Goal: Information Seeking & Learning: Learn about a topic

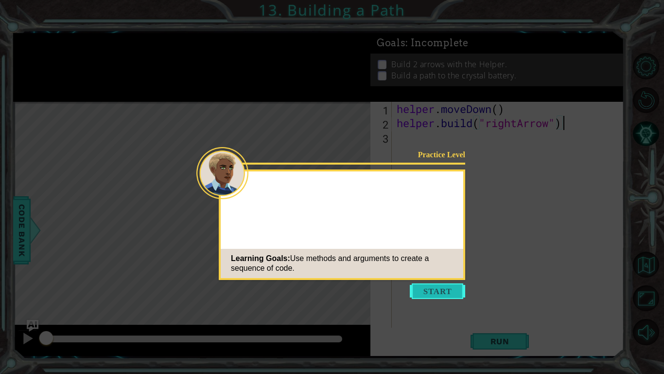
click at [444, 286] on button "Start" at bounding box center [437, 291] width 55 height 16
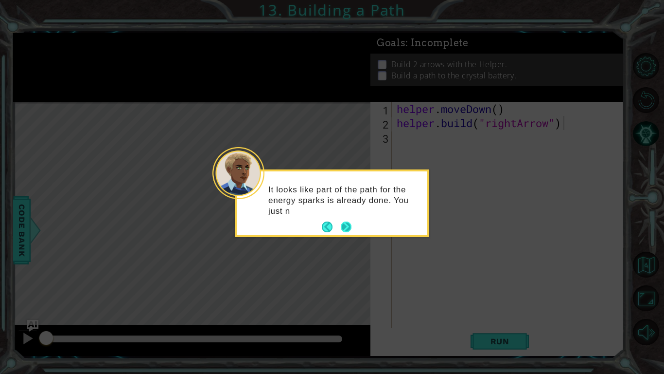
click at [344, 227] on button "Next" at bounding box center [346, 226] width 11 height 11
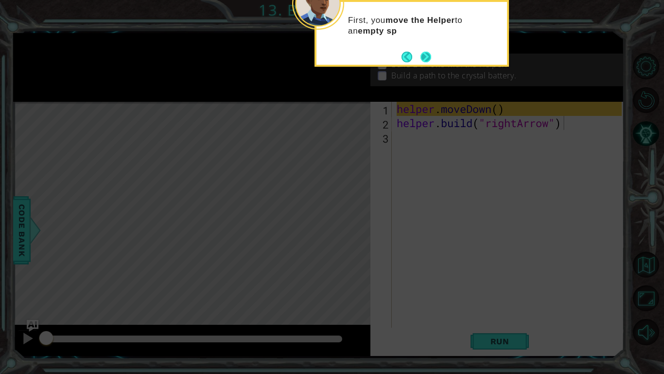
click at [421, 62] on button "Next" at bounding box center [426, 57] width 11 height 11
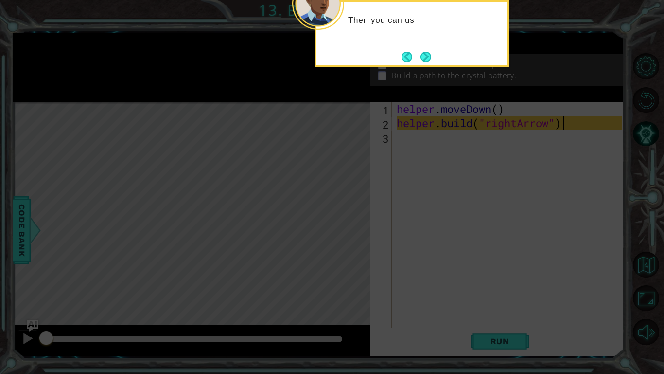
click at [421, 62] on button "Next" at bounding box center [426, 57] width 11 height 11
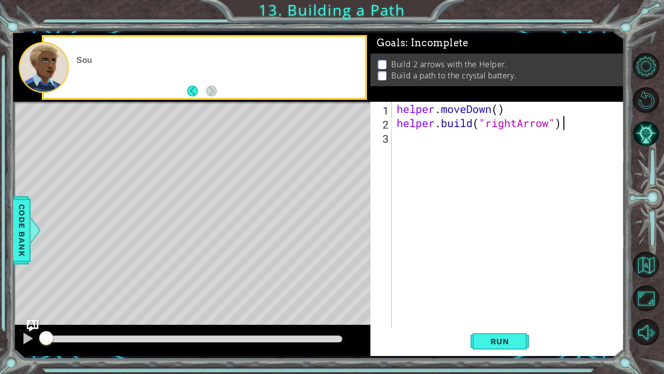
click at [419, 64] on p "Build 2 arrows with the Helper." at bounding box center [450, 64] width 116 height 11
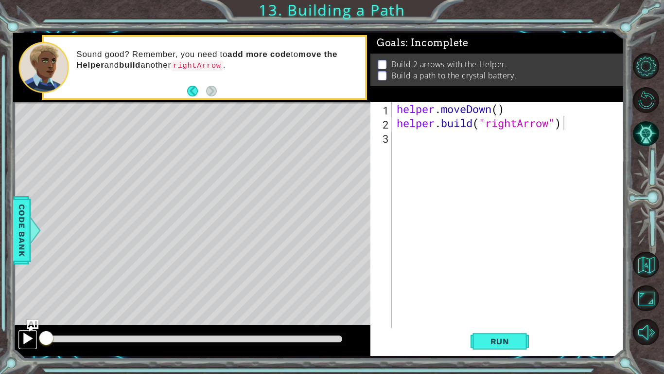
click at [30, 341] on div at bounding box center [27, 338] width 13 height 13
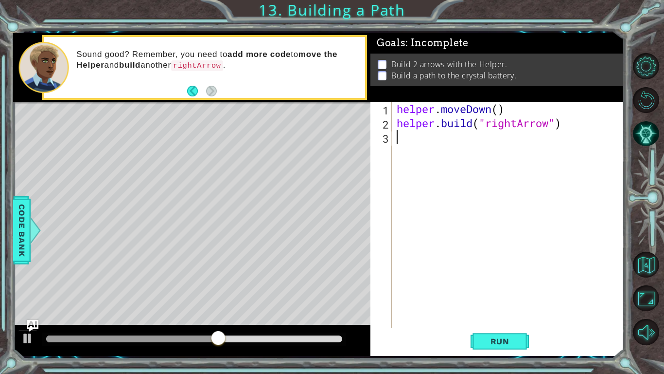
click at [401, 133] on div "helper . moveDown ( ) helper . build ( "rightArrow" )" at bounding box center [511, 229] width 232 height 254
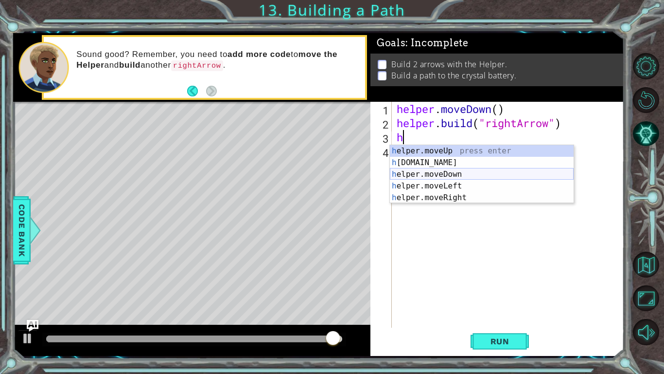
click at [431, 170] on div "h elper.moveUp press enter h [DOMAIN_NAME] press enter h elper.moveDown press e…" at bounding box center [482, 186] width 184 height 82
type textarea "helper.moveDown(1)"
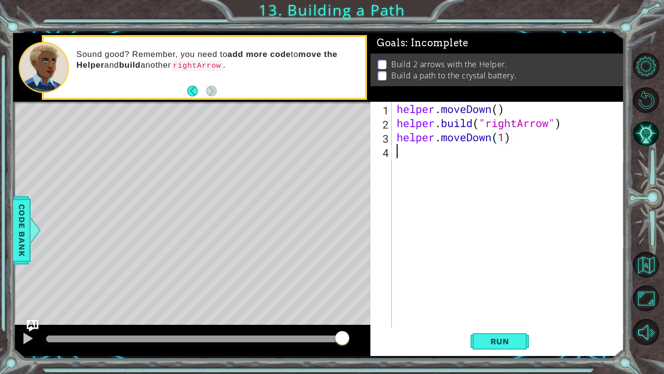
click at [429, 168] on div "helper . moveDown ( ) helper . build ( "rightArrow" ) helper . moveDown ( 1 )" at bounding box center [511, 229] width 232 height 254
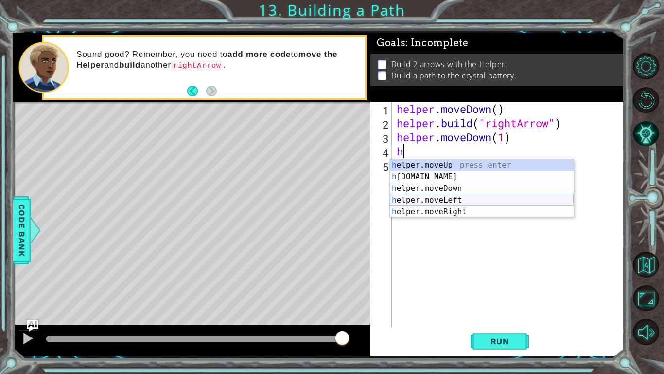
type textarea "hb"
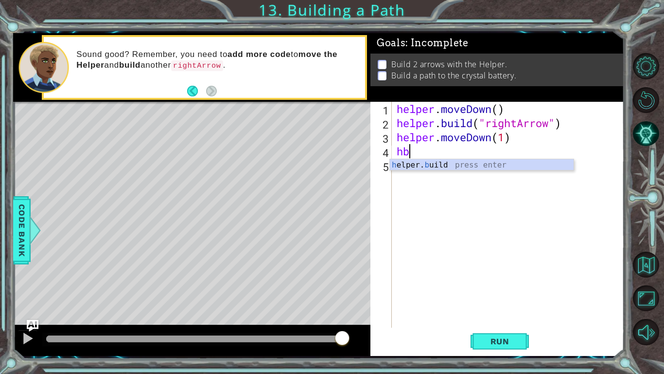
click at [434, 171] on div "helper . moveDown ( ) helper . build ( "rightArrow" ) helper . moveDown ( 1 ) hb" at bounding box center [511, 229] width 232 height 254
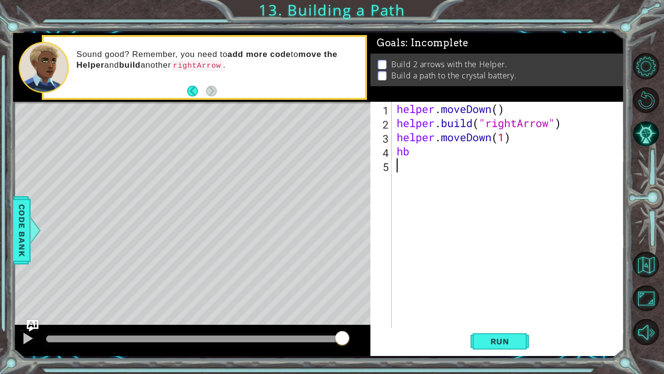
click at [427, 161] on div "helper . moveDown ( ) helper . build ( "rightArrow" ) helper . moveDown ( 1 ) hb" at bounding box center [511, 229] width 232 height 254
click at [423, 148] on div "helper . moveDown ( ) helper . build ( "rightArrow" ) helper . moveDown ( 1 ) hb" at bounding box center [511, 229] width 232 height 254
click at [435, 166] on div "h elper. b uild press enter" at bounding box center [482, 176] width 184 height 35
type textarea "[DOMAIN_NAME]("rightArrow")"
click at [396, 176] on div "helper . moveDown ( ) helper . build ( "rightArrow" ) helper . moveDown ( 1 ) h…" at bounding box center [511, 229] width 232 height 254
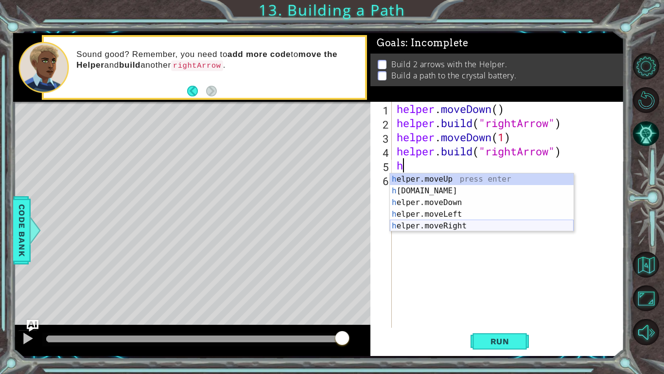
click at [452, 224] on div "h elper.moveUp press enter h [DOMAIN_NAME] press enter h elper.moveDown press e…" at bounding box center [482, 214] width 184 height 82
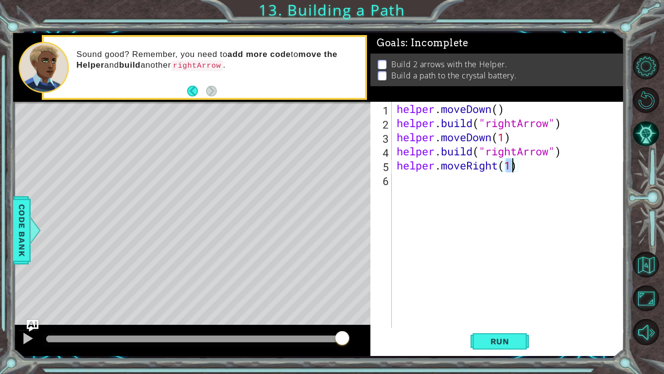
type textarea "helper.moveRight(3)"
click at [434, 195] on div "helper . moveDown ( ) helper . build ( "rightArrow" ) helper . moveDown ( 1 ) h…" at bounding box center [511, 229] width 232 height 254
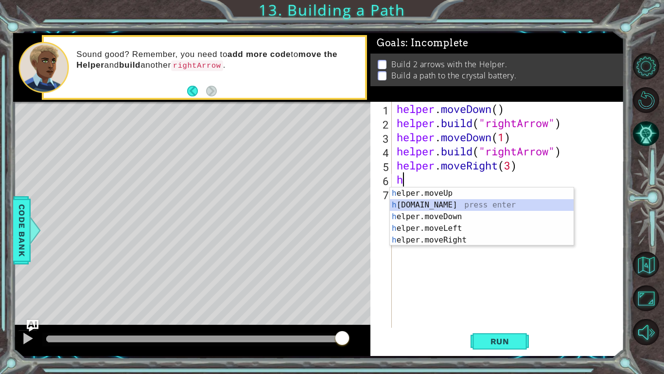
click at [453, 204] on div "h elper.moveUp press enter h [DOMAIN_NAME] press enter h elper.moveDown press e…" at bounding box center [482, 228] width 184 height 82
type textarea "[DOMAIN_NAME]("rightArrow")"
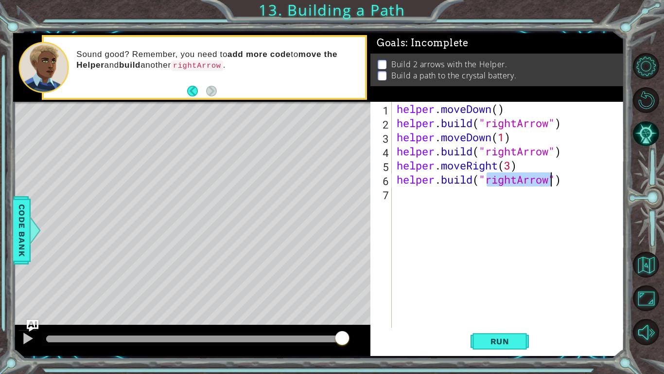
click at [421, 224] on div "helper . moveDown ( ) helper . build ( "rightArrow" ) helper . moveDown ( 1 ) h…" at bounding box center [511, 229] width 232 height 254
click at [144, 319] on div "Level Map" at bounding box center [237, 245] width 449 height 287
click at [28, 340] on div at bounding box center [27, 338] width 13 height 13
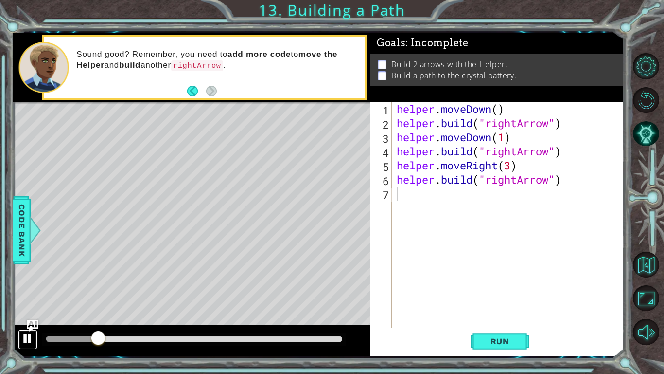
click at [28, 342] on div at bounding box center [27, 338] width 13 height 13
click at [347, 190] on div "Level Map" at bounding box center [237, 245] width 449 height 287
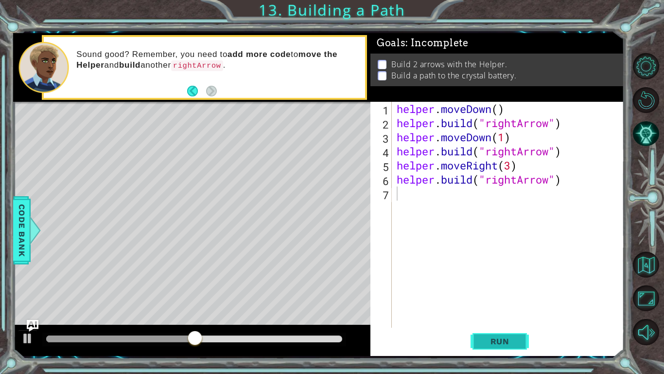
click at [525, 352] on button "Run" at bounding box center [500, 340] width 58 height 25
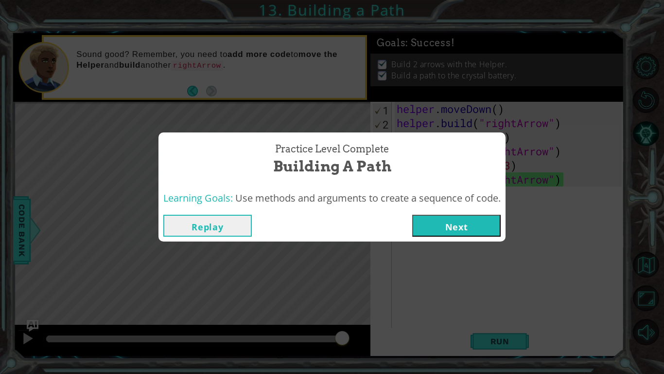
click at [481, 231] on button "Next" at bounding box center [457, 226] width 89 height 22
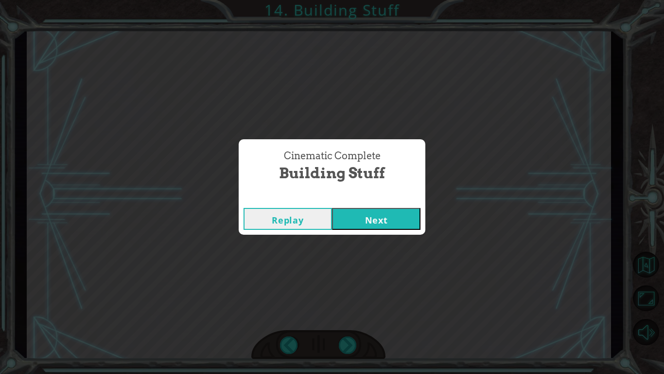
click at [413, 230] on div "Replay Next" at bounding box center [332, 219] width 187 height 32
click at [388, 209] on button "Next" at bounding box center [376, 219] width 89 height 22
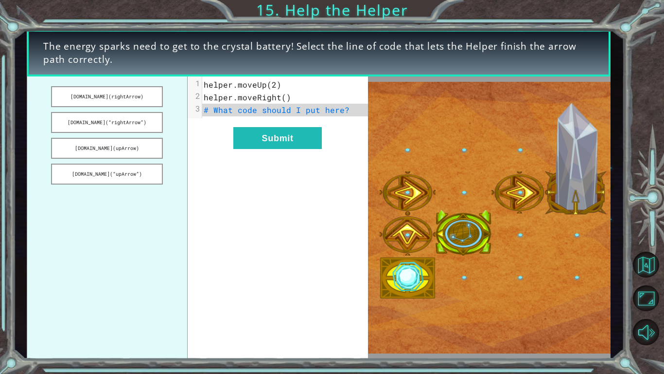
click at [284, 113] on span "# What code should I put here?" at bounding box center [277, 110] width 146 height 10
drag, startPoint x: 144, startPoint y: 118, endPoint x: 240, endPoint y: 114, distance: 96.4
click at [240, 114] on div "[DOMAIN_NAME](rightArrow) [DOMAIN_NAME](“rightArrow”) [DOMAIN_NAME](upArrow) [D…" at bounding box center [197, 217] width 341 height 283
click at [125, 121] on button "[DOMAIN_NAME](“rightArrow”)" at bounding box center [107, 122] width 112 height 21
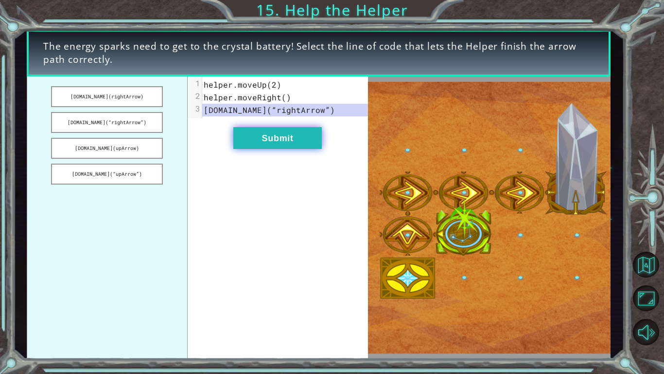
click at [255, 136] on button "Submit" at bounding box center [277, 138] width 89 height 22
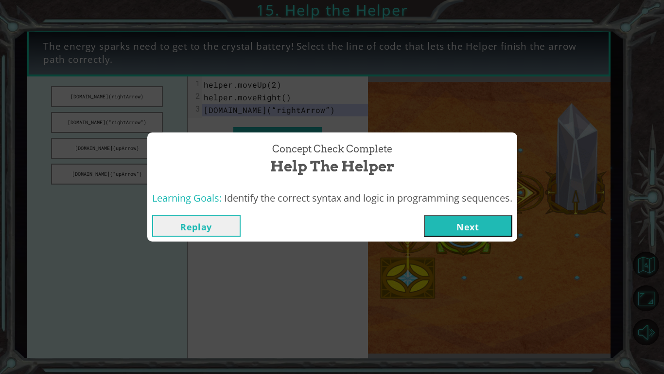
click at [206, 226] on button "Replay" at bounding box center [196, 226] width 89 height 22
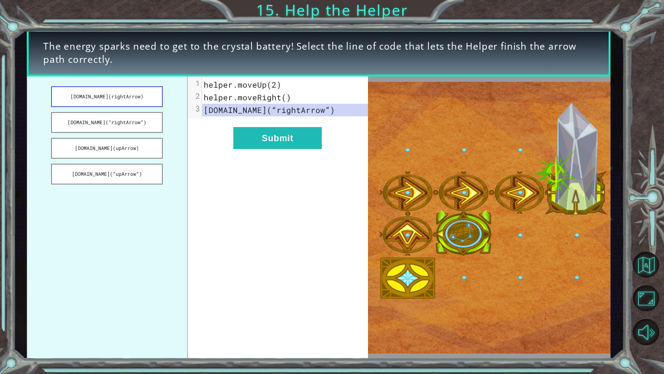
click at [98, 98] on button "[DOMAIN_NAME](rightArrow)" at bounding box center [107, 96] width 112 height 21
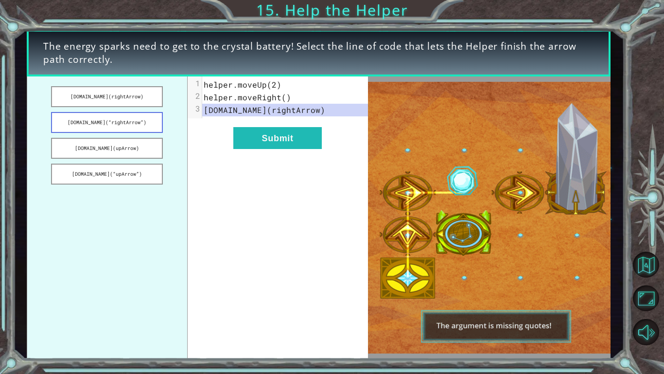
click at [107, 116] on button "[DOMAIN_NAME](“rightArrow”)" at bounding box center [107, 122] width 112 height 21
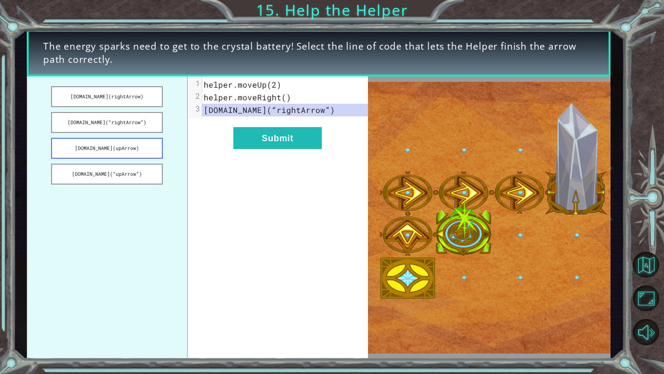
click at [100, 152] on button "[DOMAIN_NAME](upArrow)" at bounding box center [107, 148] width 112 height 21
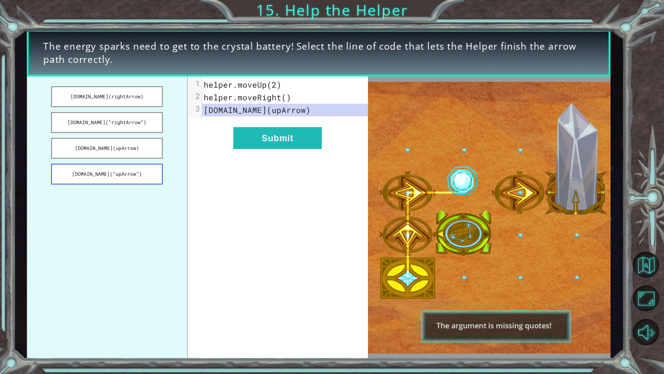
click at [107, 178] on button "[DOMAIN_NAME](“upArrow”)" at bounding box center [107, 173] width 112 height 21
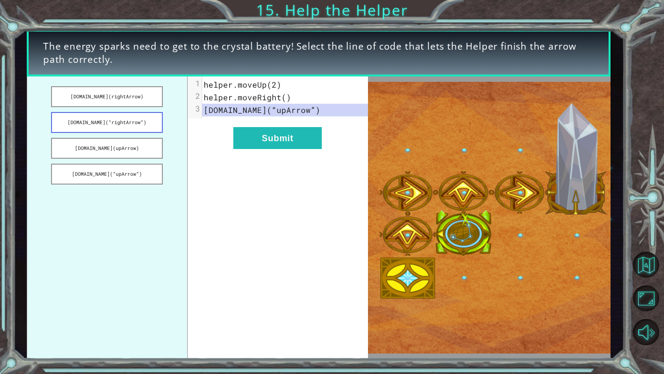
click at [132, 119] on button "[DOMAIN_NAME](“rightArrow”)" at bounding box center [107, 122] width 112 height 21
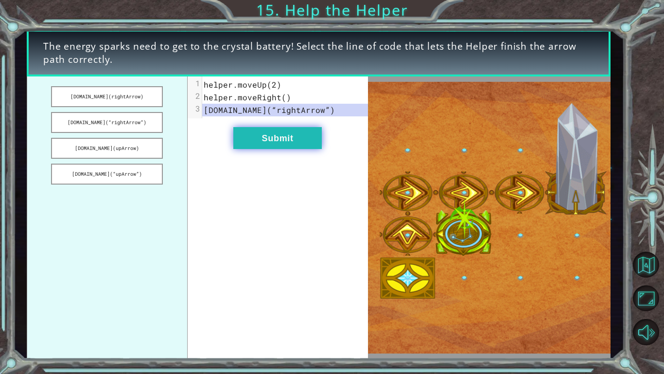
click at [253, 142] on button "Submit" at bounding box center [277, 138] width 89 height 22
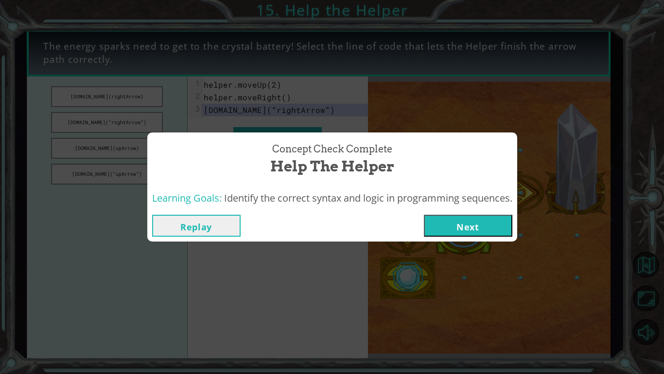
click at [490, 234] on button "Next" at bounding box center [468, 226] width 89 height 22
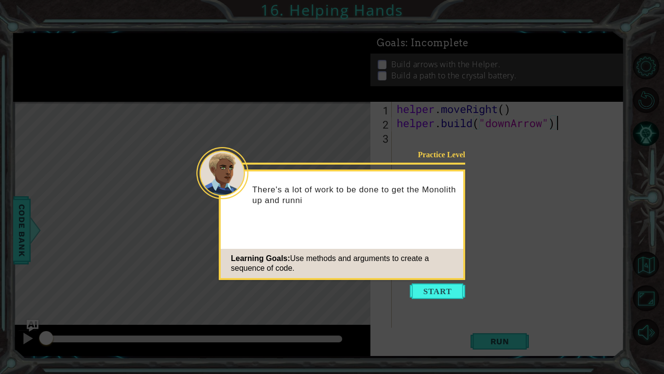
click at [445, 305] on icon at bounding box center [332, 187] width 664 height 374
click at [445, 294] on button "Start" at bounding box center [437, 291] width 55 height 16
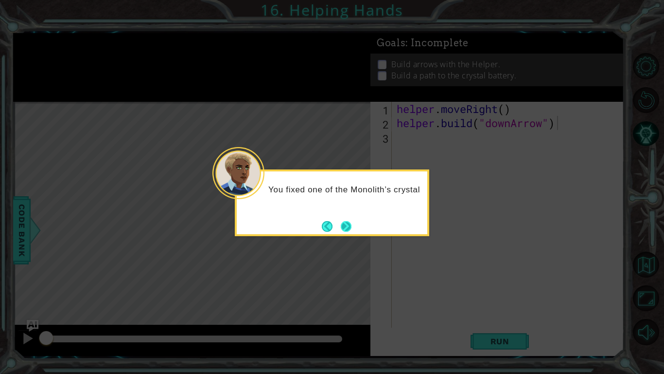
click at [354, 224] on div "You fixed one of the Monolith’s crystal" at bounding box center [332, 202] width 195 height 67
click at [349, 224] on button "Next" at bounding box center [346, 226] width 11 height 11
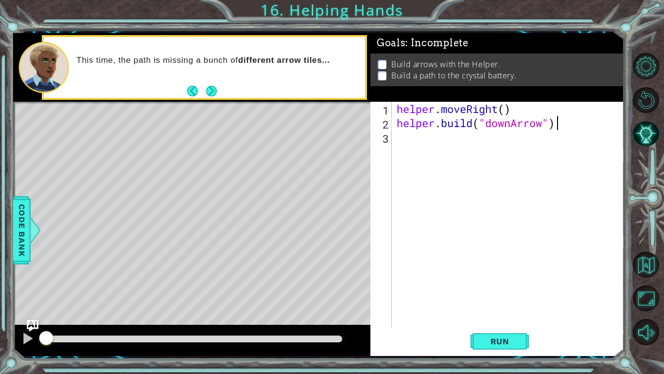
click at [423, 144] on div "helper . moveRight ( ) helper . build ( "downArrow" )" at bounding box center [511, 229] width 232 height 254
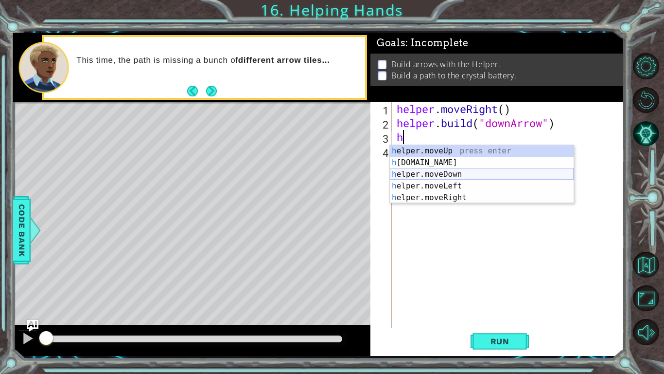
click at [454, 179] on div "h elper.moveUp press enter h [DOMAIN_NAME] press enter h elper.moveDown press e…" at bounding box center [482, 186] width 184 height 82
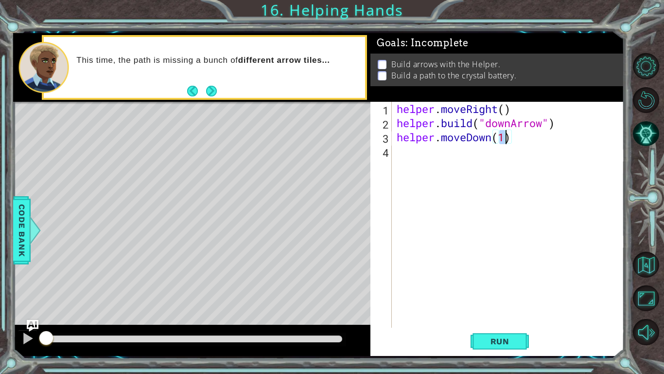
click at [454, 179] on div "helper . moveRight ( ) helper . build ( "downArrow" ) helper . moveDown ( 1 )" at bounding box center [511, 229] width 232 height 254
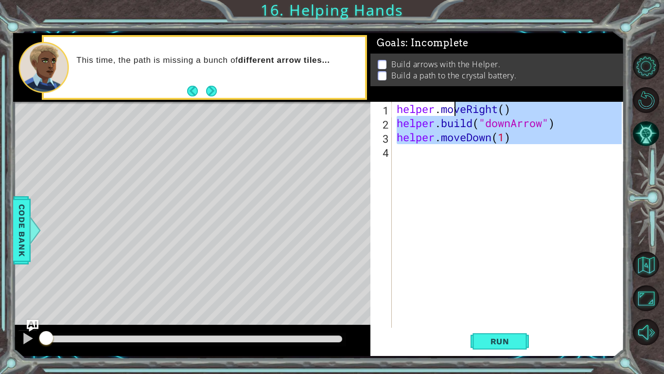
type textarea "helper.moveRight() [DOMAIN_NAME]("downArrow")"
click at [454, 179] on div "helper . moveRight ( ) helper . build ( "downArrow" ) helper . moveDown ( 1 )" at bounding box center [508, 215] width 227 height 226
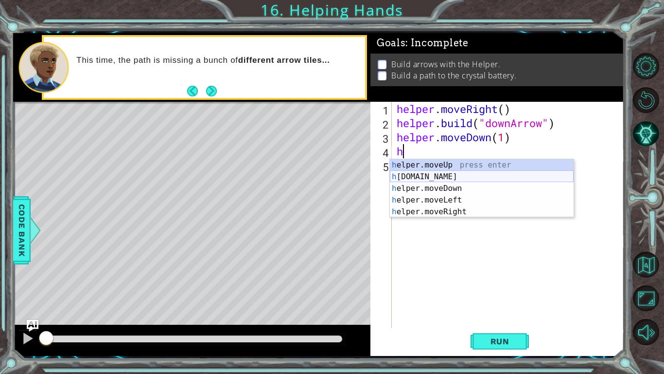
click at [443, 176] on div "h elper.moveUp press enter h [DOMAIN_NAME] press enter h elper.moveDown press e…" at bounding box center [482, 200] width 184 height 82
type textarea "[DOMAIN_NAME]("rightArrow")"
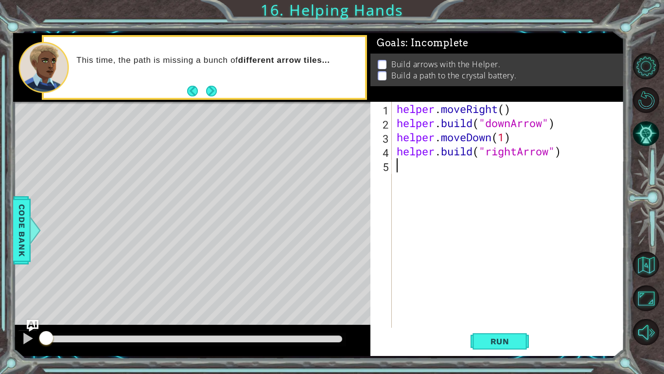
click at [423, 171] on div "helper . moveRight ( ) helper . build ( "downArrow" ) helper . moveDown ( 1 ) h…" at bounding box center [511, 229] width 232 height 254
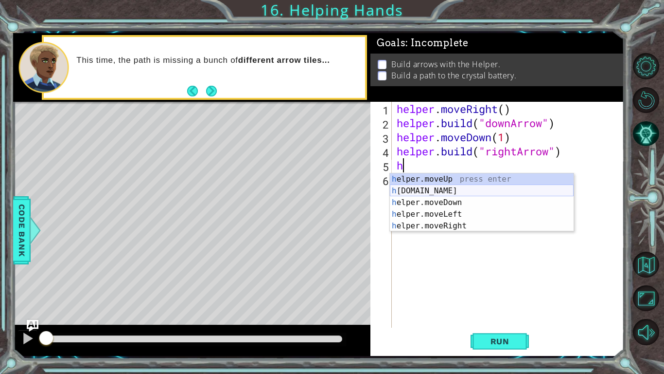
click at [442, 187] on div "h elper.moveUp press enter h [DOMAIN_NAME] press enter h elper.moveDown press e…" at bounding box center [482, 214] width 184 height 82
type textarea "[DOMAIN_NAME]("rightArrow")"
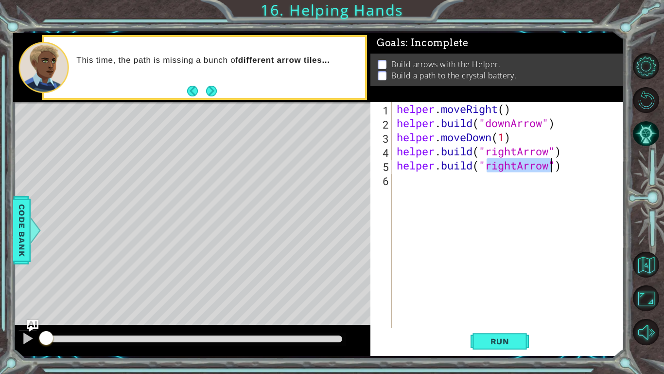
click at [422, 192] on div "helper . moveRight ( ) helper . build ( "downArrow" ) helper . moveDown ( 1 ) h…" at bounding box center [511, 229] width 232 height 254
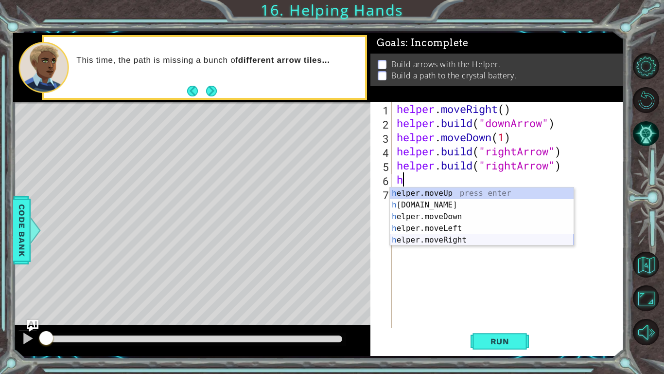
click at [466, 238] on div "h elper.moveUp press enter h [DOMAIN_NAME] press enter h elper.moveDown press e…" at bounding box center [482, 228] width 184 height 82
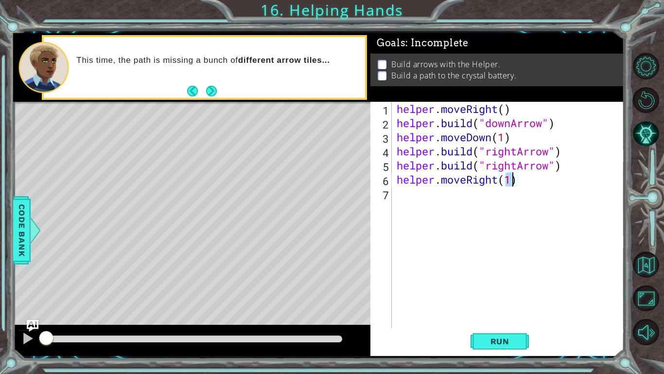
click at [458, 180] on div "helper . moveRight ( ) helper . build ( "downArrow" ) helper . moveDown ( 1 ) h…" at bounding box center [511, 229] width 232 height 254
click at [475, 177] on div "helper . moveRight ( ) helper . build ( "downArrow" ) helper . moveDown ( 1 ) h…" at bounding box center [511, 229] width 232 height 254
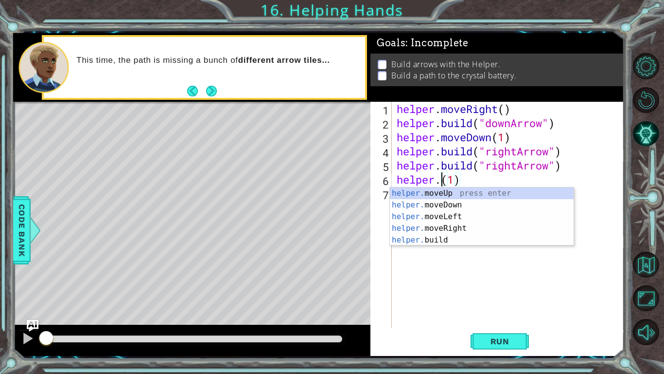
scroll to position [0, 2]
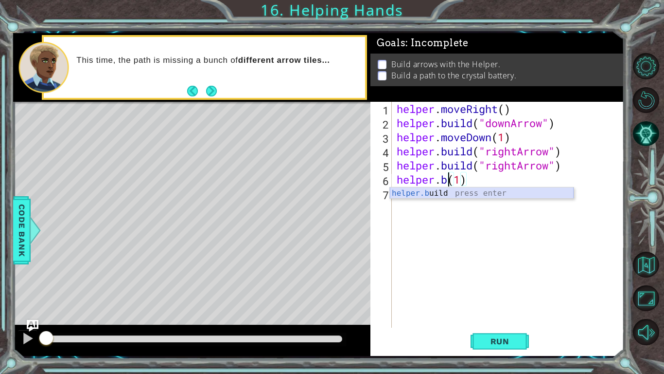
click at [467, 197] on div "helper.b uild press enter" at bounding box center [482, 204] width 184 height 35
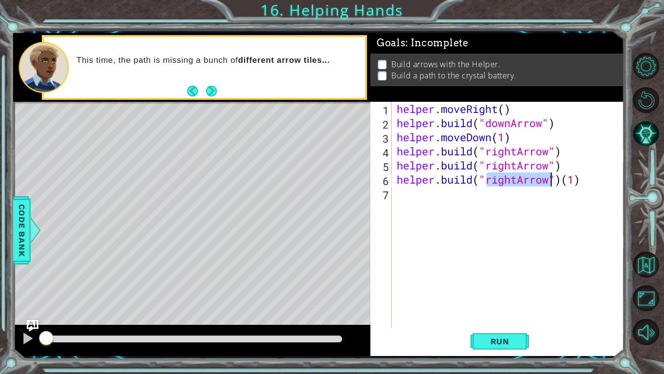
click at [594, 178] on div "helper . moveRight ( ) helper . build ( "downArrow" ) helper . moveDown ( 1 ) h…" at bounding box center [511, 229] width 232 height 254
type textarea "[DOMAIN_NAME]("rightArrow")"
drag, startPoint x: 396, startPoint y: 181, endPoint x: 615, endPoint y: 179, distance: 219.4
click at [615, 179] on div "helper . moveRight ( ) helper . build ( "downArrow" ) helper . moveDown ( 1 ) h…" at bounding box center [511, 229] width 232 height 254
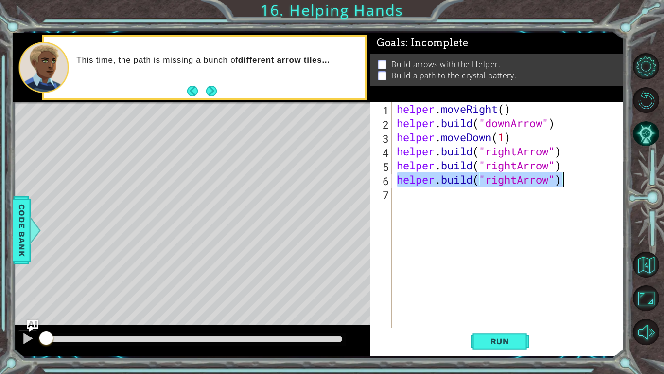
click at [580, 196] on div "helper . moveRight ( ) helper . build ( "downArrow" ) helper . moveDown ( 1 ) h…" at bounding box center [511, 229] width 232 height 254
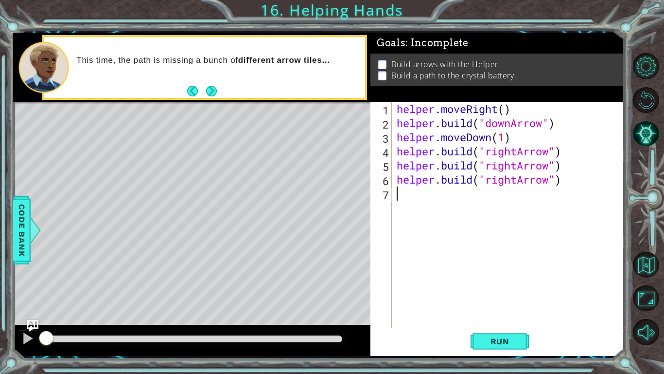
scroll to position [0, 0]
paste textarea "[DOMAIN_NAME]("rightArrow")"
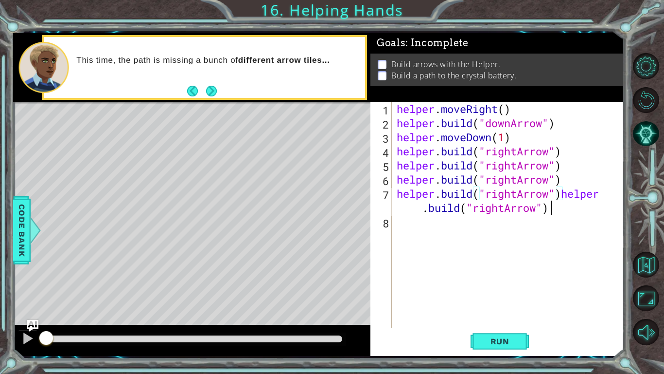
paste textarea "[DOMAIN_NAME]("rightArrow")"
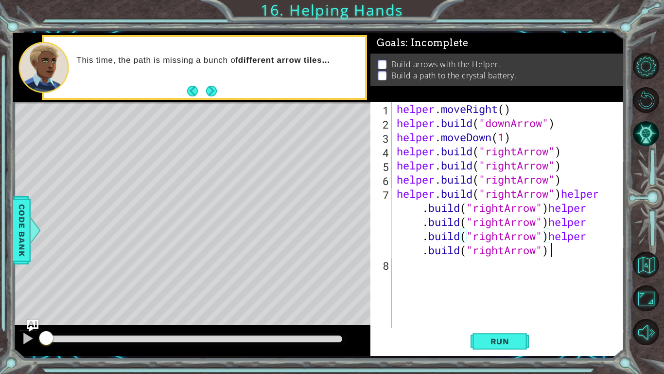
paste textarea "[DOMAIN_NAME]("rightArrow")"
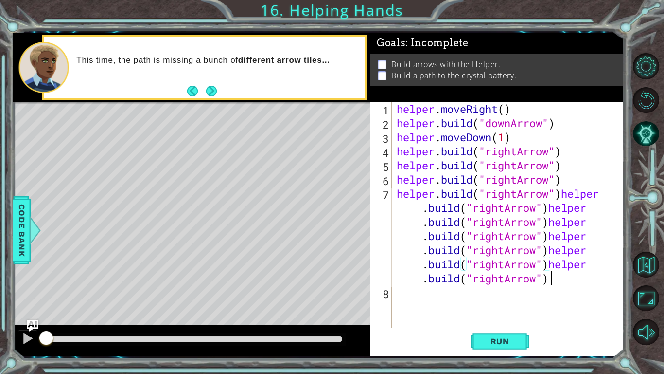
paste textarea "[DOMAIN_NAME]("rightArrow")"
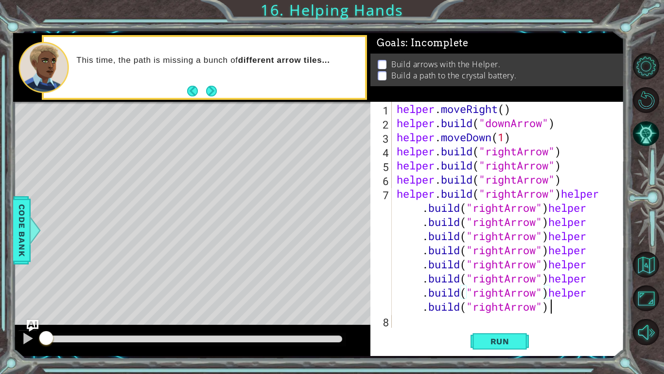
paste textarea "[DOMAIN_NAME]("rightArrow")"
click at [580, 196] on div "helper . moveRight ( ) helper . build ( "downArrow" ) helper . moveDown ( 1 ) h…" at bounding box center [511, 229] width 232 height 254
paste textarea "[DOMAIN_NAME]("rightArrow")[DOMAIN_NAME]("rightArrow")help"
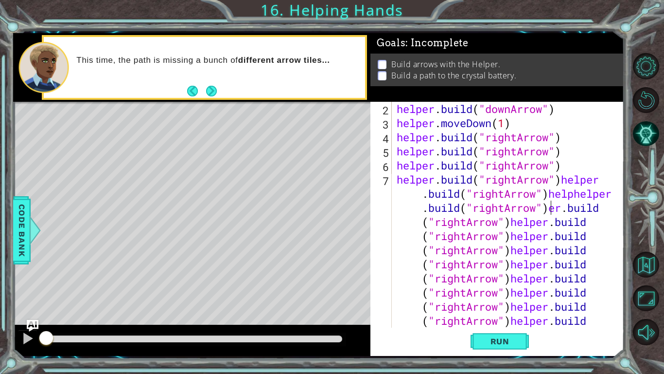
paste textarea "[DOMAIN_NAME]("rightArrow")[DOMAIN_NAME]("rightArrow")help"
paste textarea "[DOMAIN_NAME]("rightArrow")[DOMAIN_NAME]("rightArrow")[DOMAIN_NAME]("rightArrow…"
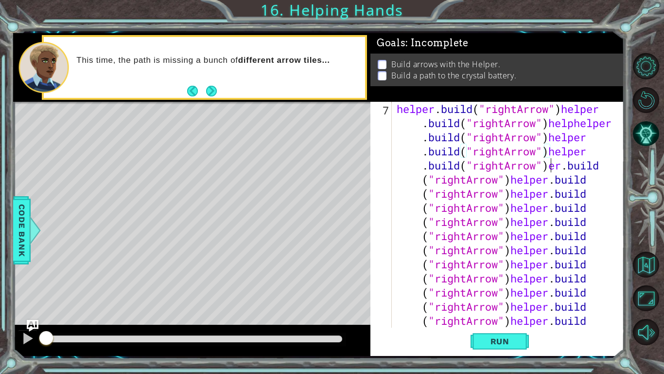
paste textarea "[DOMAIN_NAME]("rightArrow")"
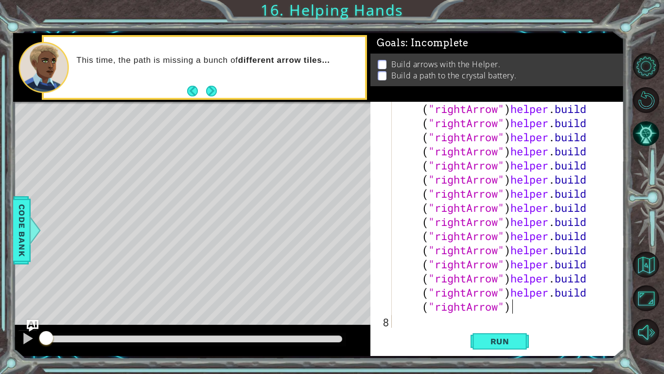
paste textarea "[DOMAIN_NAME]("rightArrow")"
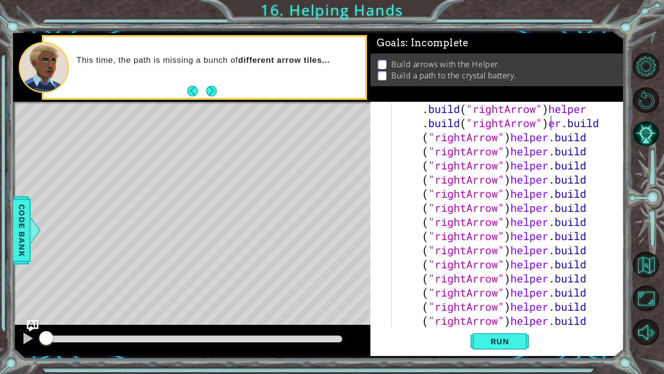
paste textarea "[DOMAIN_NAME]("rightArrow")"
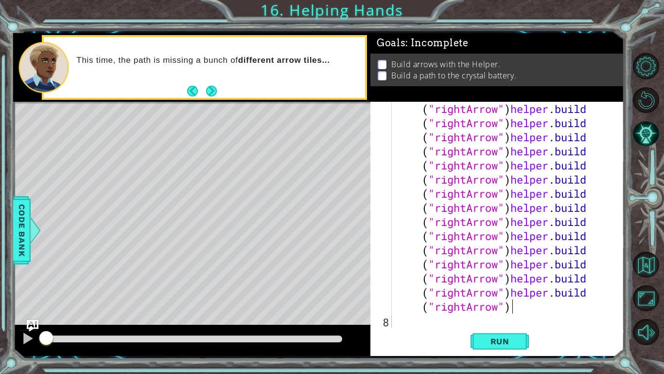
scroll to position [310, 0]
type textarea "[DOMAIN_NAME]("rightArrow")[DOMAIN_NAME]("rightArrow")[DOMAIN_NAME]("rightArrow…"
click at [513, 350] on button "Run" at bounding box center [500, 340] width 58 height 25
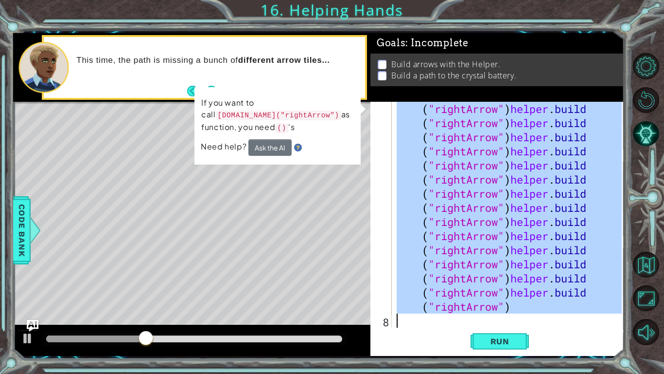
drag, startPoint x: 441, startPoint y: 218, endPoint x: 567, endPoint y: 373, distance: 200.2
click at [567, 373] on div "1 ההההההההההההההההההההההההההההההההההההההההההההההההההההההההההההההההההההההההההההה…" at bounding box center [332, 187] width 664 height 374
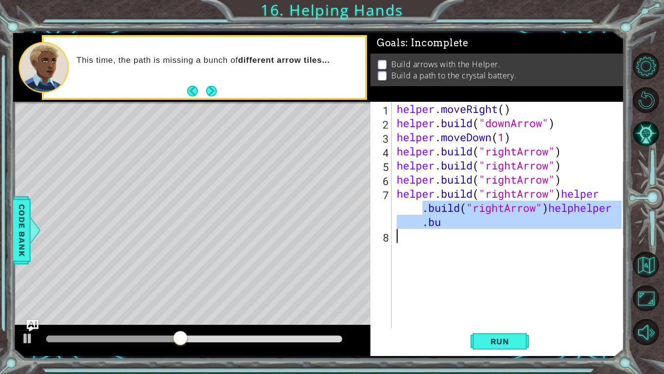
drag, startPoint x: 425, startPoint y: 209, endPoint x: 506, endPoint y: 256, distance: 94.4
click at [506, 256] on div "helper . moveRight ( ) helper . build ( "downArrow" ) helper . moveDown ( 1 ) h…" at bounding box center [511, 229] width 232 height 254
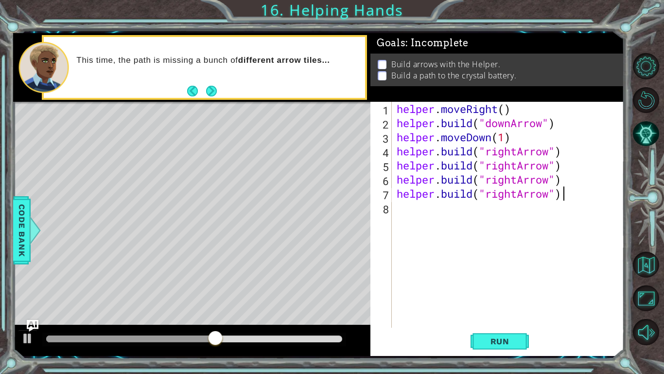
type textarea "[DOMAIN_NAME]("rightArrow")"
click at [501, 346] on button "Run" at bounding box center [500, 340] width 58 height 25
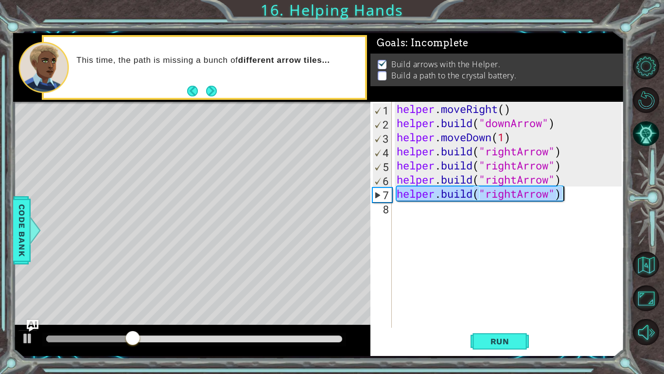
drag, startPoint x: 395, startPoint y: 190, endPoint x: 589, endPoint y: 195, distance: 193.2
click at [589, 195] on div "helper . moveRight ( ) helper . build ( "downArrow" ) helper . moveDown ( 1 ) h…" at bounding box center [511, 229] width 232 height 254
type textarea "[DOMAIN_NAME]("rightArrow")"
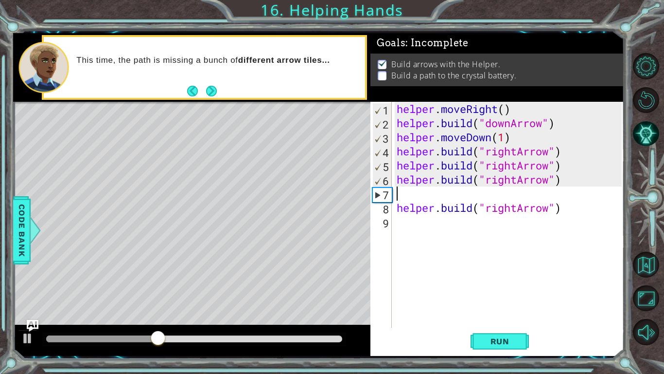
click at [458, 194] on div "helper . moveRight ( ) helper . build ( "downArrow" ) helper . moveDown ( 1 ) h…" at bounding box center [511, 229] width 232 height 254
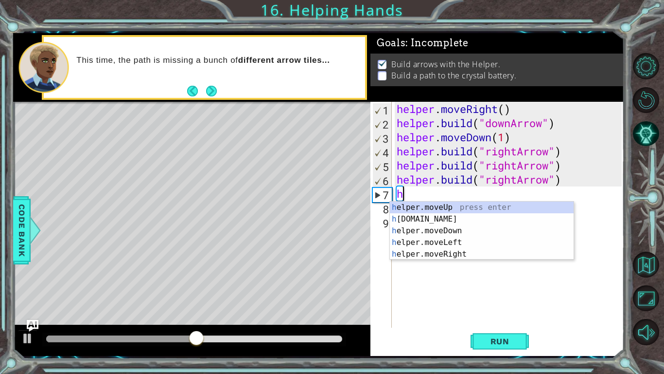
click at [396, 178] on div "helper . moveRight ( ) helper . build ( "downArrow" ) helper . moveDown ( 1 ) h…" at bounding box center [511, 229] width 232 height 254
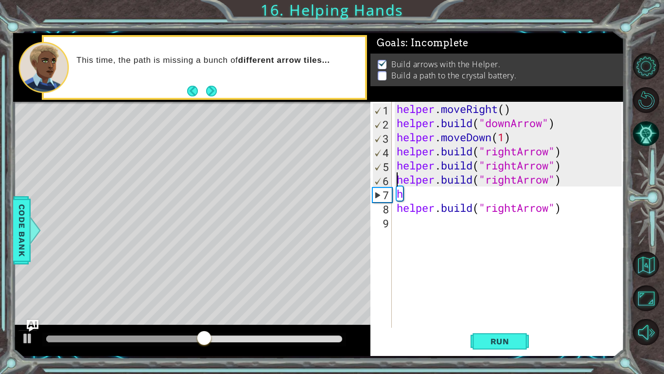
click at [380, 182] on div "6" at bounding box center [382, 181] width 19 height 14
click at [399, 191] on div "helper . moveRight ( ) helper . build ( "downArrow" ) helper . moveDown ( 1 ) h…" at bounding box center [511, 229] width 232 height 254
type textarea "h"
click at [399, 191] on div "helper . moveRight ( ) helper . build ( "downArrow" ) helper . moveDown ( 1 ) h…" at bounding box center [511, 229] width 232 height 254
click at [403, 192] on div "helper . moveRight ( ) helper . build ( "downArrow" ) helper . moveDown ( 1 ) h…" at bounding box center [511, 229] width 232 height 254
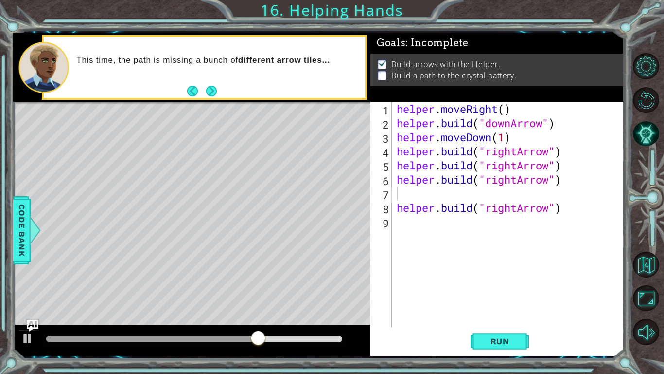
drag, startPoint x: 393, startPoint y: 182, endPoint x: 539, endPoint y: 171, distance: 146.3
click at [539, 171] on div "1 2 3 4 5 6 7 8 9 helper . moveRight ( ) helper . build ( "downArrow" ) helper …" at bounding box center [496, 215] width 251 height 226
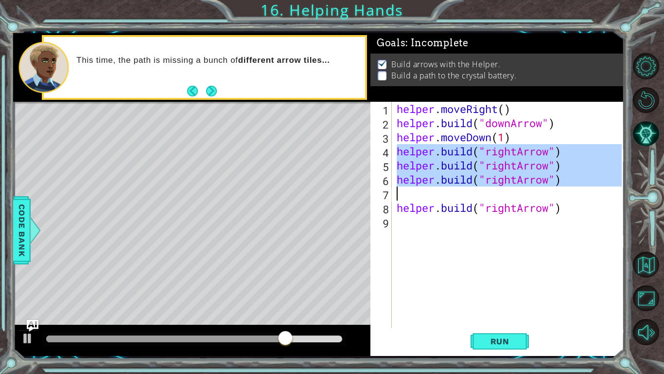
drag, startPoint x: 383, startPoint y: 147, endPoint x: 492, endPoint y: 189, distance: 116.1
click at [492, 189] on div "1 2 3 4 5 6 7 8 9 helper . moveRight ( ) helper . build ( "downArrow" ) helper …" at bounding box center [496, 215] width 251 height 226
type textarea "[DOMAIN_NAME]("rightArrow")"
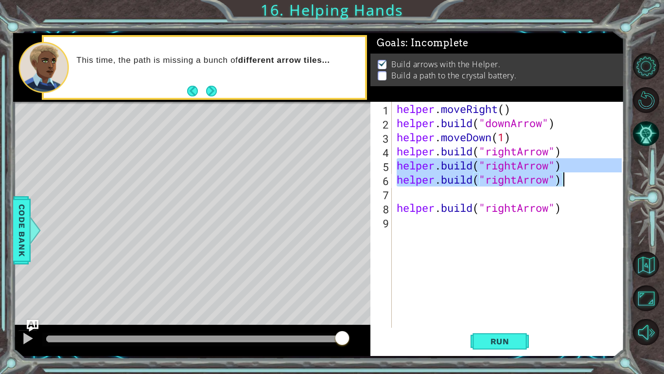
drag, startPoint x: 395, startPoint y: 171, endPoint x: 566, endPoint y: 182, distance: 171.6
click at [566, 182] on div "helper . moveRight ( ) helper . build ( "downArrow" ) helper . moveDown ( 1 ) h…" at bounding box center [511, 229] width 232 height 254
type textarea "[DOMAIN_NAME]("rightArrow")"
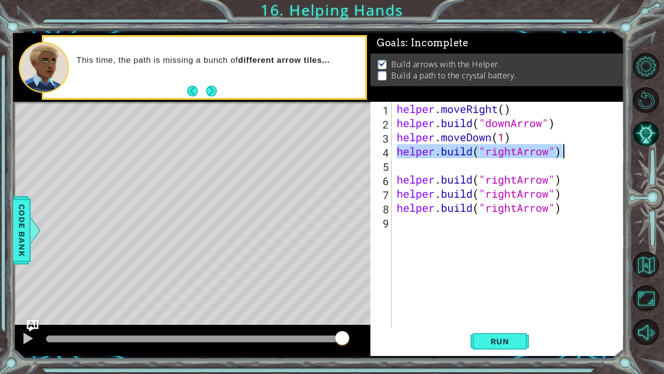
drag, startPoint x: 398, startPoint y: 149, endPoint x: 574, endPoint y: 148, distance: 176.1
click at [574, 148] on div "helper . moveRight ( ) helper . build ( "downArrow" ) helper . moveDown ( 1 ) h…" at bounding box center [511, 229] width 232 height 254
type textarea "[DOMAIN_NAME]("rightArrow")"
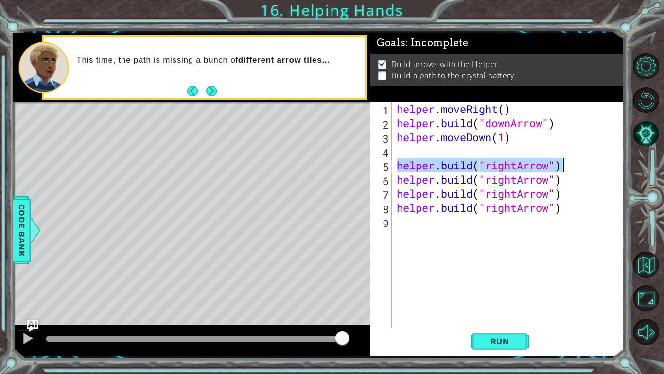
click at [438, 148] on div "helper . moveRight ( ) helper . build ( "downArrow" ) helper . moveDown ( 1 ) h…" at bounding box center [511, 229] width 232 height 254
drag, startPoint x: 396, startPoint y: 170, endPoint x: 572, endPoint y: 166, distance: 175.7
click at [572, 166] on div "helper . moveRight ( ) helper . build ( "downArrow" ) helper . moveDown ( 1 ) h…" at bounding box center [511, 229] width 232 height 254
type textarea "[DOMAIN_NAME]("rightArrow")"
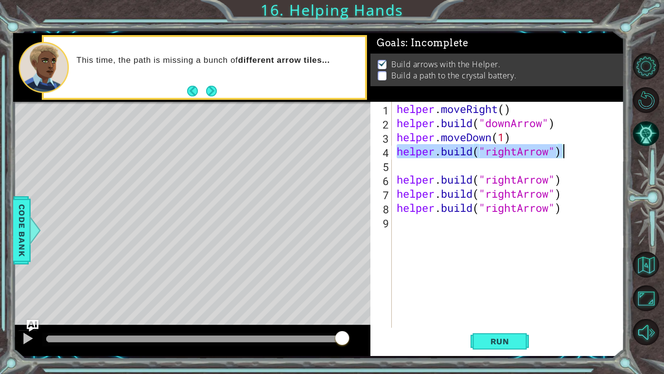
click at [480, 160] on div "helper . moveRight ( ) helper . build ( "downArrow" ) helper . moveDown ( 1 ) h…" at bounding box center [511, 229] width 232 height 254
type textarea "j"
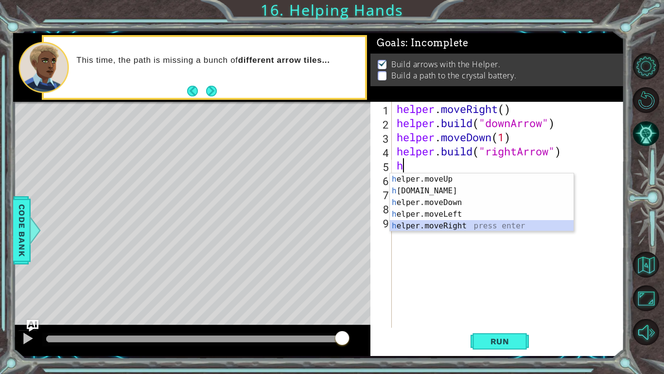
click at [438, 226] on div "h elper.moveUp press enter h [DOMAIN_NAME] press enter h elper.moveDown press e…" at bounding box center [482, 214] width 184 height 82
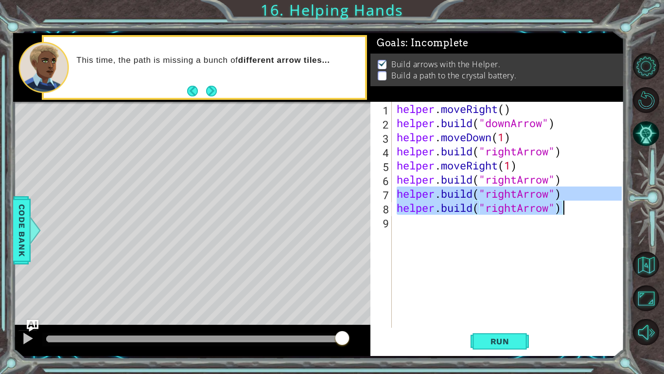
drag, startPoint x: 397, startPoint y: 195, endPoint x: 570, endPoint y: 207, distance: 172.6
click at [570, 207] on div "helper . moveRight ( ) helper . build ( "downArrow" ) helper . moveDown ( 1 ) h…" at bounding box center [511, 229] width 232 height 254
type textarea "[DOMAIN_NAME]("rightArrow")"
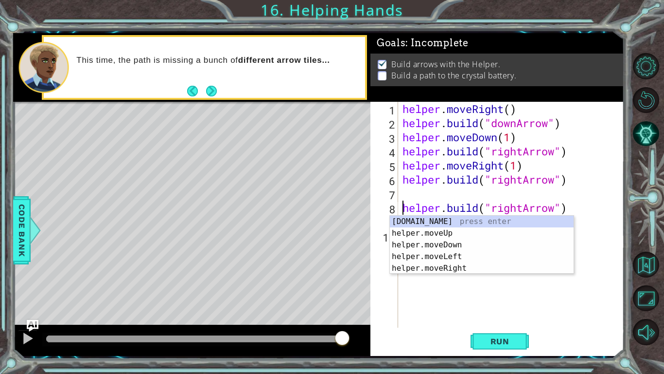
type textarea "[DOMAIN_NAME]("rightArrow")"
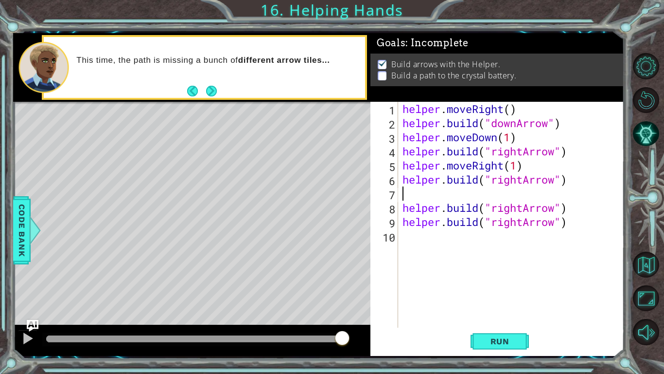
click at [420, 193] on div "helper . moveRight ( ) helper . build ( "downArrow" ) helper . moveDown ( 1 ) h…" at bounding box center [514, 229] width 226 height 254
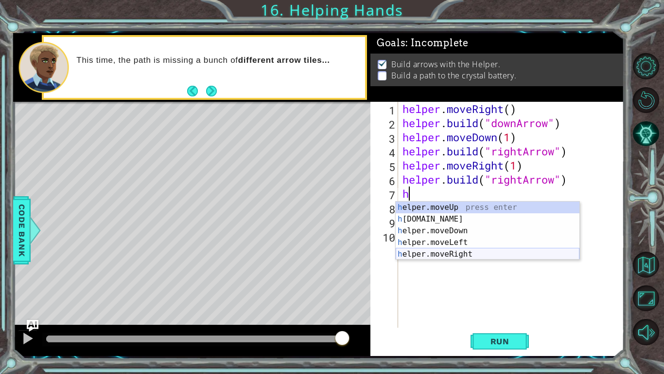
click at [460, 254] on div "h elper.moveUp press enter h [DOMAIN_NAME] press enter h elper.moveDown press e…" at bounding box center [488, 242] width 184 height 82
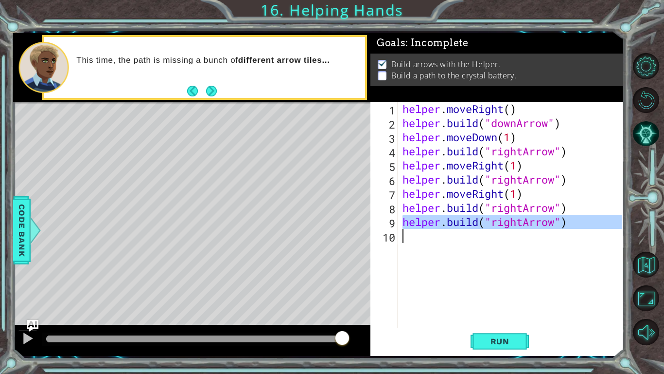
drag, startPoint x: 405, startPoint y: 221, endPoint x: 553, endPoint y: 249, distance: 151.0
click at [553, 249] on div "helper . moveRight ( ) helper . build ( "downArrow" ) helper . moveDown ( 1 ) h…" at bounding box center [514, 229] width 226 height 254
type textarea "[DOMAIN_NAME]("rightArrow")"
drag, startPoint x: 417, startPoint y: 223, endPoint x: 580, endPoint y: 240, distance: 163.8
click at [580, 240] on div "helper . moveRight ( ) helper . build ( "downArrow" ) helper . moveDown ( 1 ) h…" at bounding box center [514, 229] width 226 height 254
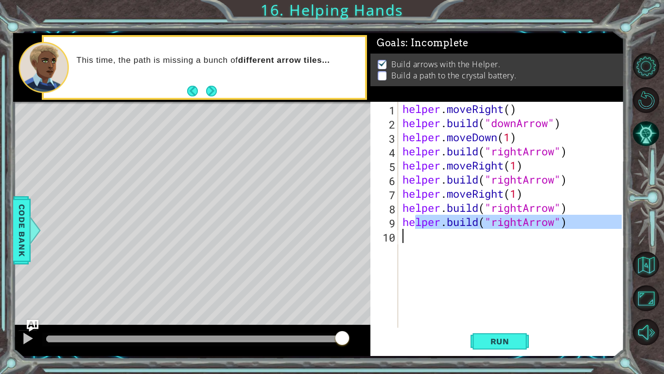
type textarea "[DOMAIN_NAME]("rightArrow")"
drag, startPoint x: 403, startPoint y: 222, endPoint x: 571, endPoint y: 221, distance: 167.8
click at [571, 221] on div "helper . moveRight ( ) helper . build ( "downArrow" ) helper . moveDown ( 1 ) h…" at bounding box center [514, 229] width 226 height 254
type textarea "[DOMAIN_NAME]("rightArrow")"
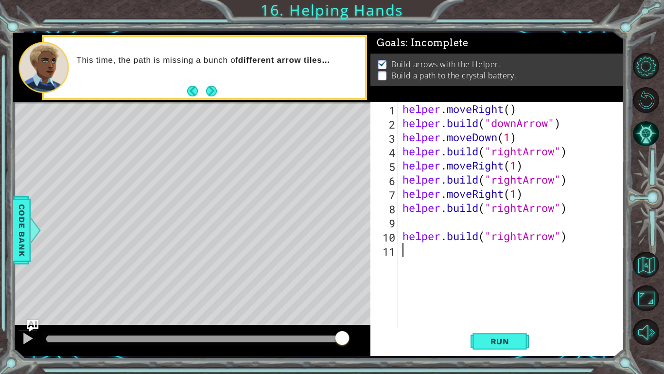
click at [579, 292] on div "helper . moveRight ( ) helper . build ( "downArrow" ) helper . moveDown ( 1 ) h…" at bounding box center [514, 229] width 226 height 254
click at [471, 224] on div "helper . moveRight ( ) helper . build ( "downArrow" ) helper . moveDown ( 1 ) h…" at bounding box center [514, 229] width 226 height 254
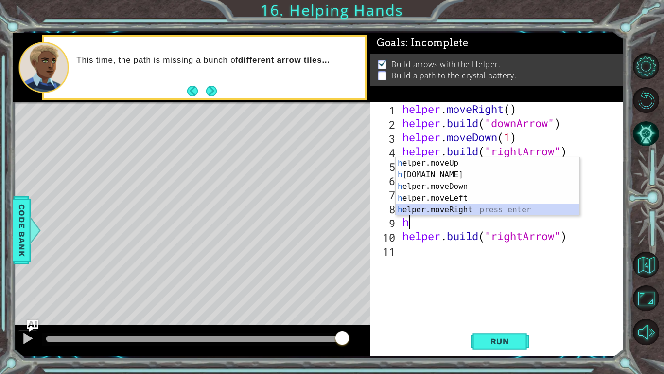
click at [492, 208] on div "h elper.moveUp press enter h [DOMAIN_NAME] press enter h elper.moveDown press e…" at bounding box center [488, 198] width 184 height 82
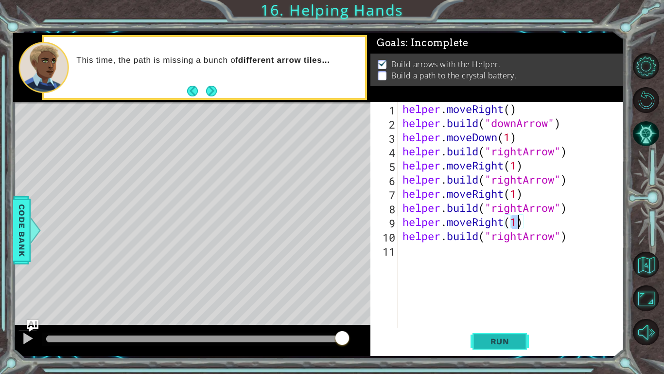
click at [494, 353] on button "Run" at bounding box center [500, 340] width 58 height 25
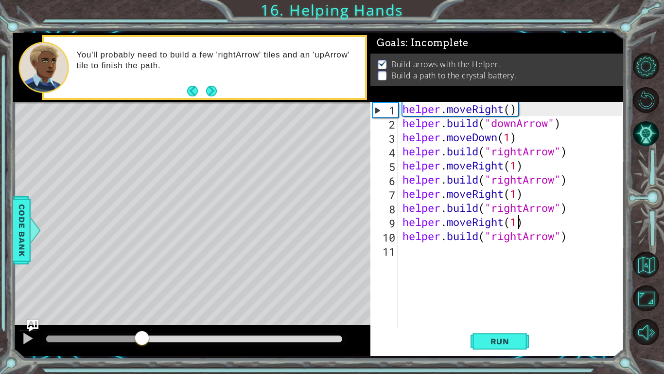
drag, startPoint x: 194, startPoint y: 335, endPoint x: 142, endPoint y: 327, distance: 52.6
click at [142, 327] on div at bounding box center [192, 339] width 358 height 31
click at [506, 340] on span "Run" at bounding box center [500, 341] width 38 height 10
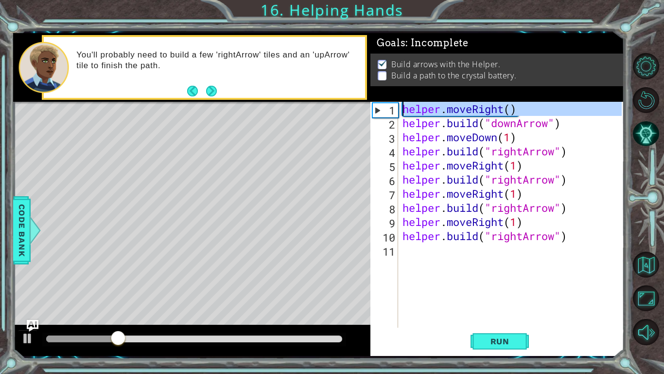
click at [377, 112] on div "1" at bounding box center [385, 110] width 25 height 14
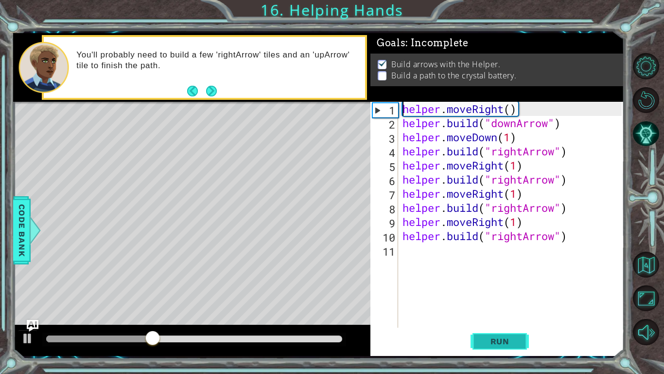
click at [491, 347] on button "Run" at bounding box center [500, 340] width 58 height 25
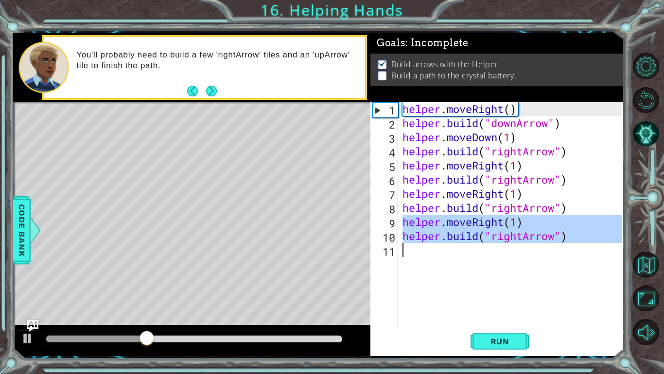
drag, startPoint x: 385, startPoint y: 217, endPoint x: 511, endPoint y: 271, distance: 137.7
click at [511, 271] on div "helper.moveRight() 1 2 3 4 5 6 7 8 9 10 11 helper . moveRight ( ) helper . buil…" at bounding box center [496, 215] width 251 height 226
type textarea "[DOMAIN_NAME]("rightArrow")"
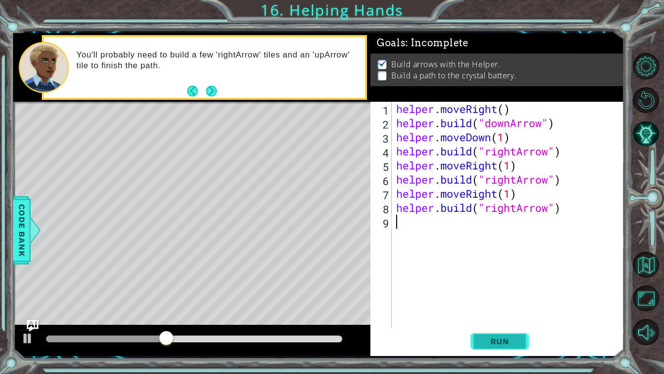
click at [521, 342] on button "Run" at bounding box center [500, 340] width 58 height 25
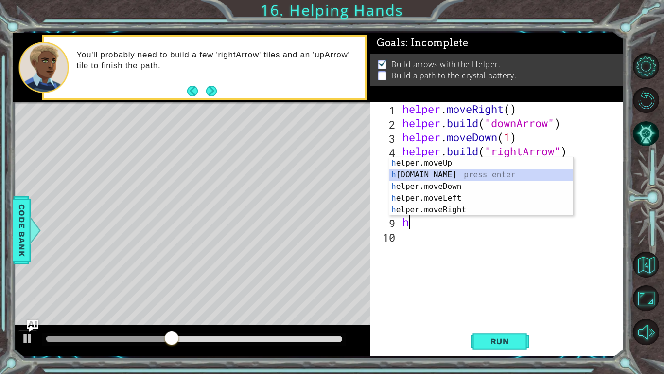
click at [455, 174] on div "h elper.moveUp press enter h [DOMAIN_NAME] press enter h elper.moveDown press e…" at bounding box center [482, 198] width 184 height 82
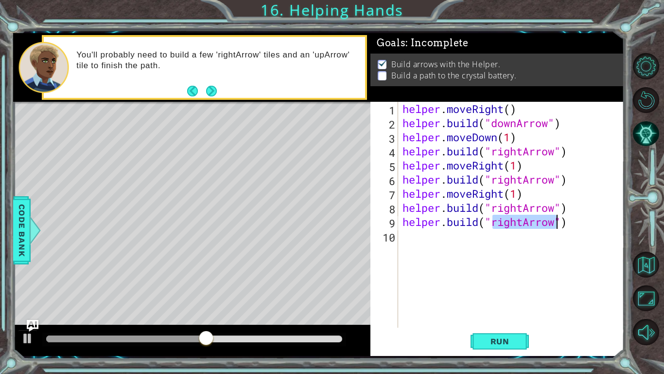
click at [511, 223] on div "helper . moveRight ( ) helper . build ( "downArrow" ) helper . moveDown ( 1 ) h…" at bounding box center [511, 215] width 221 height 226
click at [520, 224] on div "helper . moveRight ( ) helper . build ( "downArrow" ) helper . moveDown ( 1 ) h…" at bounding box center [514, 229] width 226 height 254
click at [525, 221] on div "helper . moveRight ( ) helper . build ( "downArrow" ) helper . moveDown ( 1 ) h…" at bounding box center [514, 229] width 226 height 254
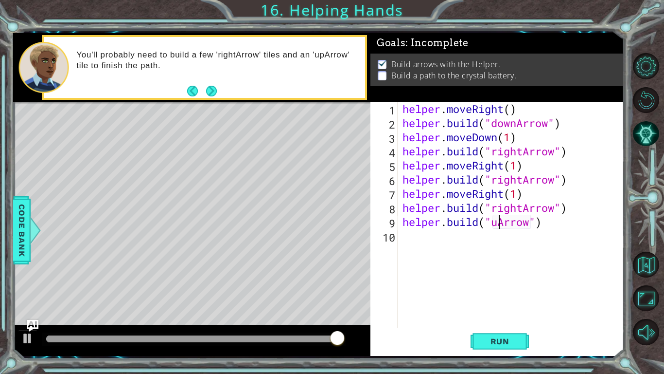
scroll to position [0, 4]
click at [498, 346] on button "Run" at bounding box center [500, 340] width 58 height 25
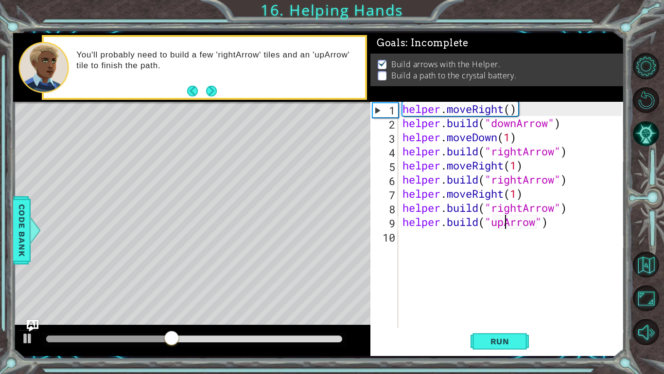
click at [518, 207] on div "helper . moveRight ( ) helper . build ( "downArrow" ) helper . moveDown ( 1 ) h…" at bounding box center [514, 229] width 226 height 254
drag, startPoint x: 521, startPoint y: 207, endPoint x: 494, endPoint y: 209, distance: 26.9
click at [494, 209] on div "helper . moveRight ( ) helper . build ( "downArrow" ) helper . moveDown ( 1 ) h…" at bounding box center [514, 229] width 226 height 254
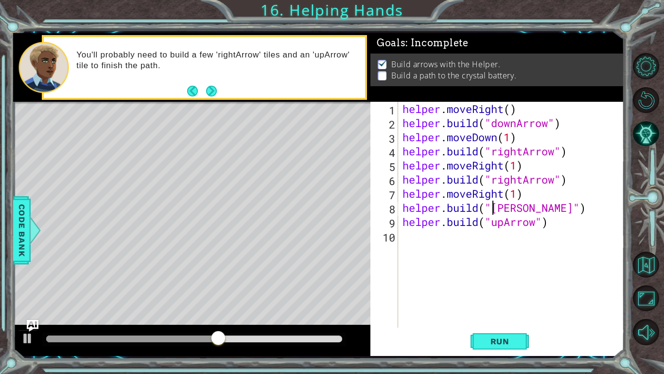
click at [497, 208] on div "helper . moveRight ( ) helper . build ( "downArrow" ) helper . moveDown ( 1 ) h…" at bounding box center [514, 229] width 226 height 254
type textarea "[DOMAIN_NAME]("upArrow")"
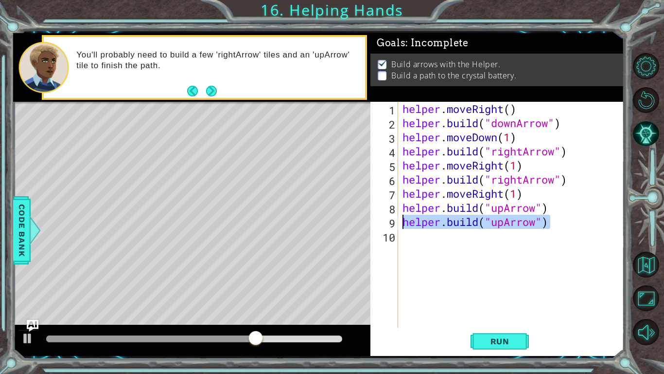
drag, startPoint x: 571, startPoint y: 228, endPoint x: 389, endPoint y: 217, distance: 182.7
click at [389, 217] on div "[DOMAIN_NAME]("upArrow") 1 2 3 4 5 6 7 8 9 10 helper . moveRight ( ) helper . b…" at bounding box center [496, 215] width 251 height 226
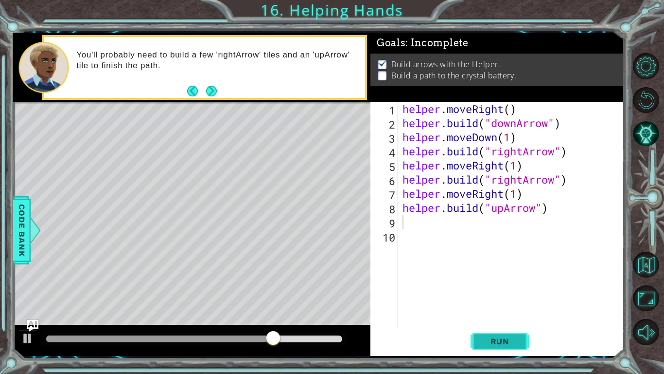
click at [507, 346] on button "Run" at bounding box center [500, 340] width 58 height 25
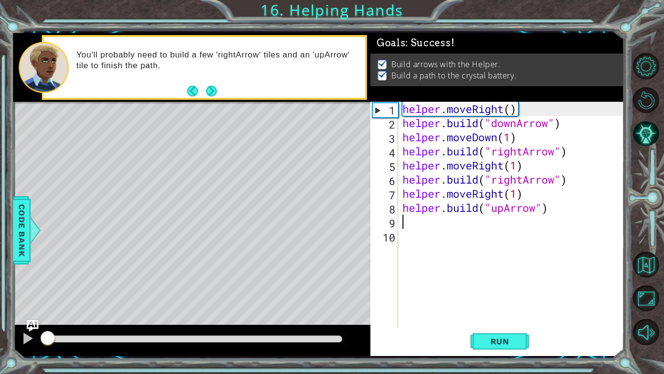
drag, startPoint x: 200, startPoint y: 340, endPoint x: 0, endPoint y: 317, distance: 201.3
click at [0, 317] on div "1 ההההההההההההההההההההההההההההההההההההההההההההההההההההההההההההההההההההההההההההה…" at bounding box center [332, 187] width 664 height 374
drag, startPoint x: 90, startPoint y: 342, endPoint x: 1, endPoint y: 323, distance: 90.5
click at [1, 323] on div "1 ההההההההההההההההההההההההההההההההההההההההההההההההההההההההההההההההההההההההההההה…" at bounding box center [332, 187] width 664 height 374
click at [26, 341] on div at bounding box center [27, 338] width 13 height 13
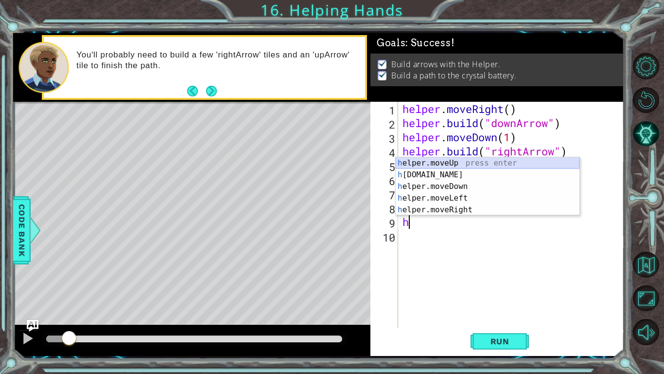
click at [435, 158] on div "h elper.moveUp press enter h [DOMAIN_NAME] press enter h elper.moveDown press e…" at bounding box center [488, 198] width 184 height 82
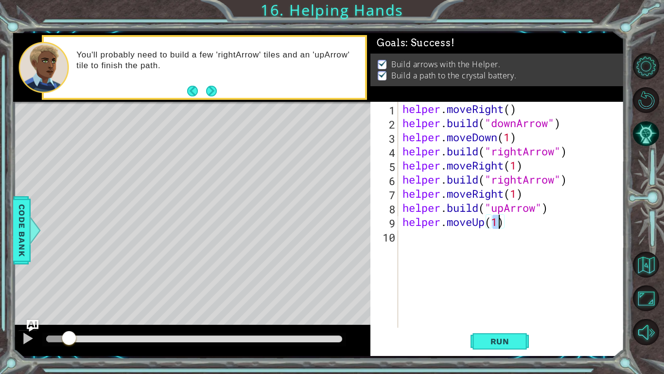
scroll to position [0, 4]
type textarea "helper.moveUp(2)"
click at [510, 343] on span "Run" at bounding box center [500, 341] width 38 height 10
